Goal: Task Accomplishment & Management: Complete application form

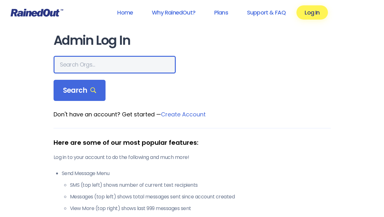
click at [93, 68] on input "text" at bounding box center [115, 65] width 122 height 18
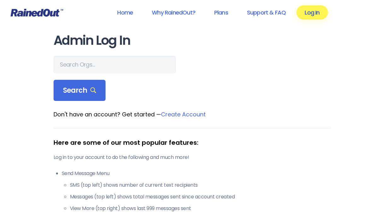
click at [307, 14] on link "Log In" at bounding box center [312, 12] width 31 height 14
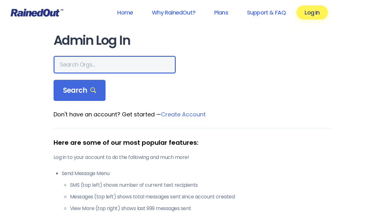
click at [127, 60] on input "text" at bounding box center [115, 65] width 122 height 18
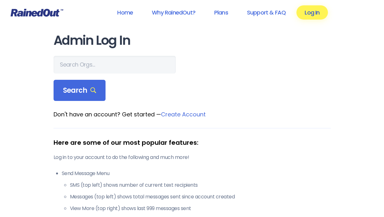
click at [314, 11] on link "Log In" at bounding box center [312, 12] width 31 height 14
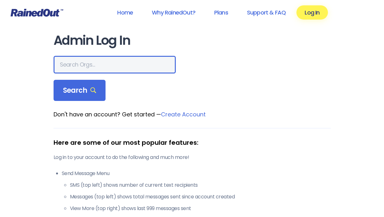
click at [105, 67] on input "text" at bounding box center [115, 65] width 122 height 18
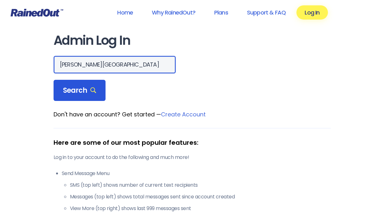
type input "[PERSON_NAME][GEOGRAPHIC_DATA]"
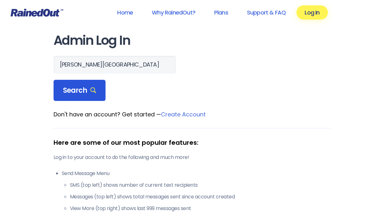
click at [67, 96] on div "Search" at bounding box center [80, 90] width 52 height 21
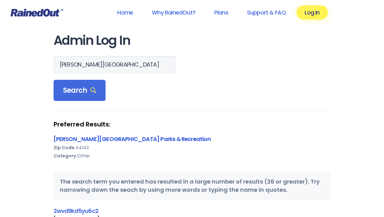
click at [79, 137] on link "[PERSON_NAME][GEOGRAPHIC_DATA] Parks & Recreation" at bounding box center [132, 139] width 157 height 8
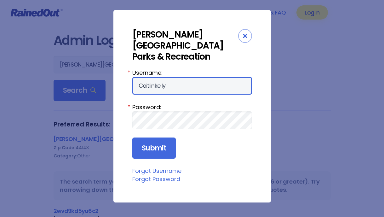
type input "Caitlinkelly"
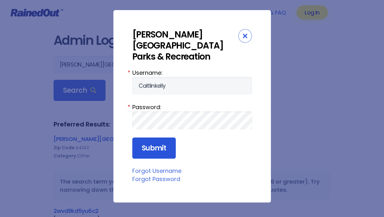
click at [143, 138] on input "Submit" at bounding box center [154, 148] width 44 height 21
